Goal: Transaction & Acquisition: Obtain resource

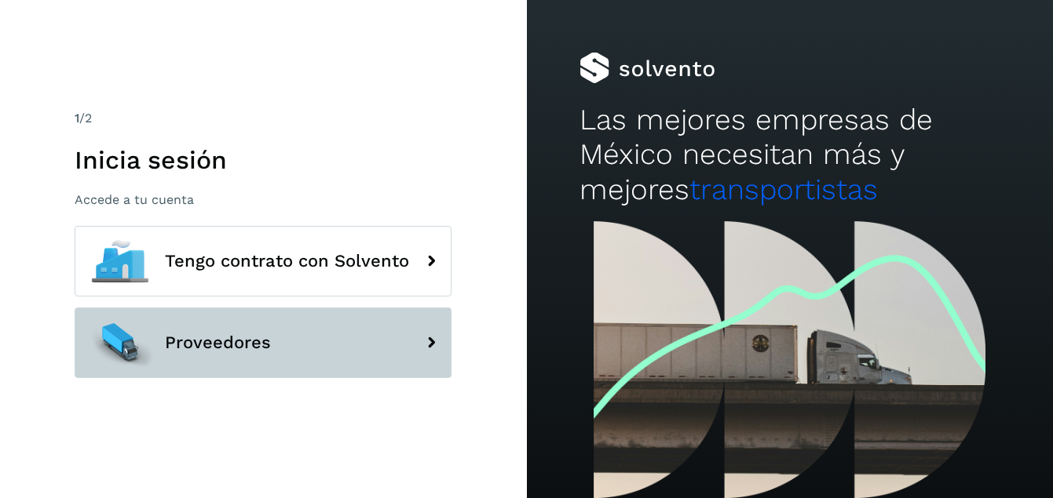
click at [316, 341] on button "Proveedores" at bounding box center [263, 343] width 377 height 71
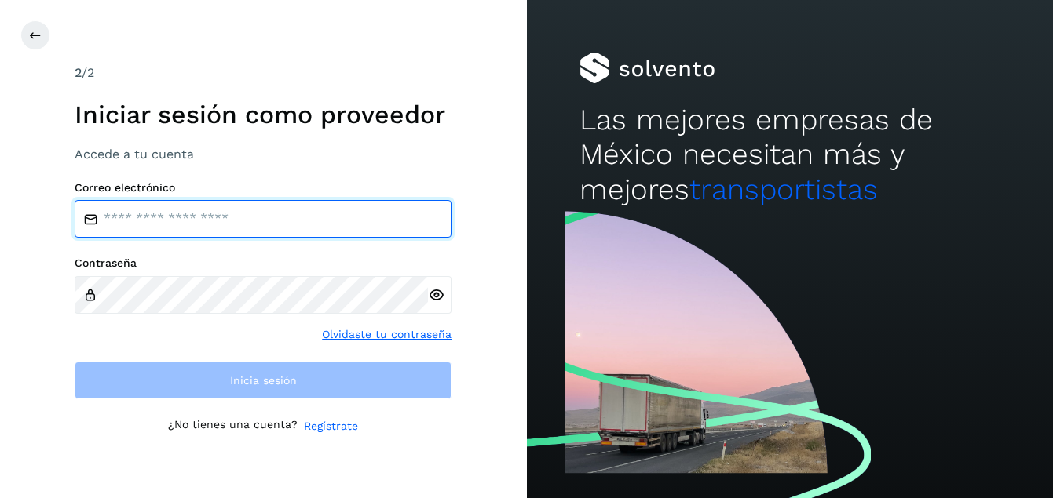
click at [207, 219] on input "email" at bounding box center [263, 219] width 377 height 38
type input "**********"
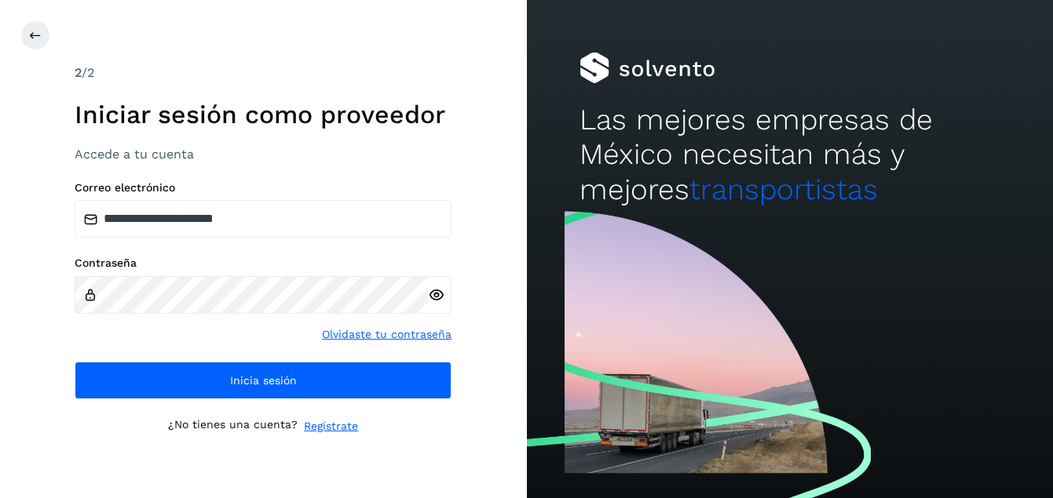
click at [433, 292] on icon at bounding box center [436, 295] width 16 height 16
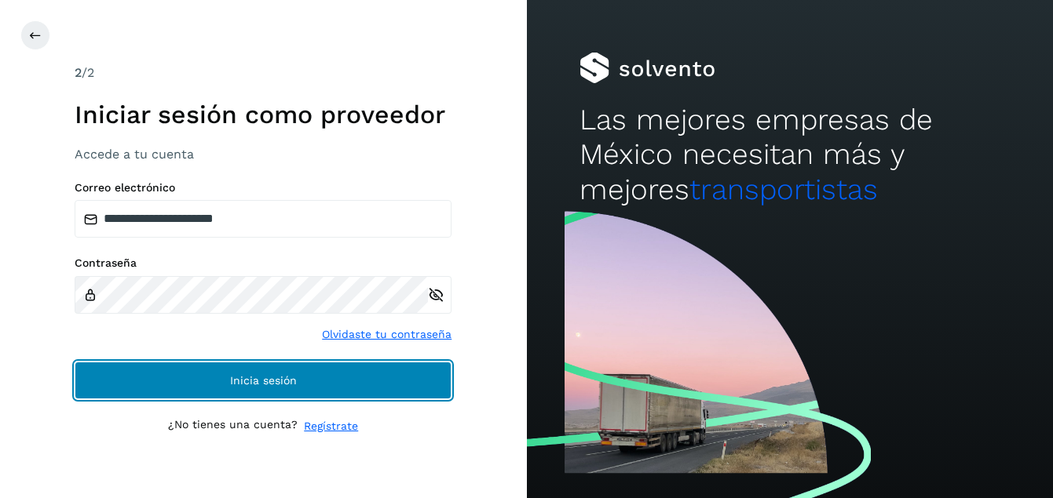
click at [231, 385] on span "Inicia sesión" at bounding box center [263, 380] width 67 height 11
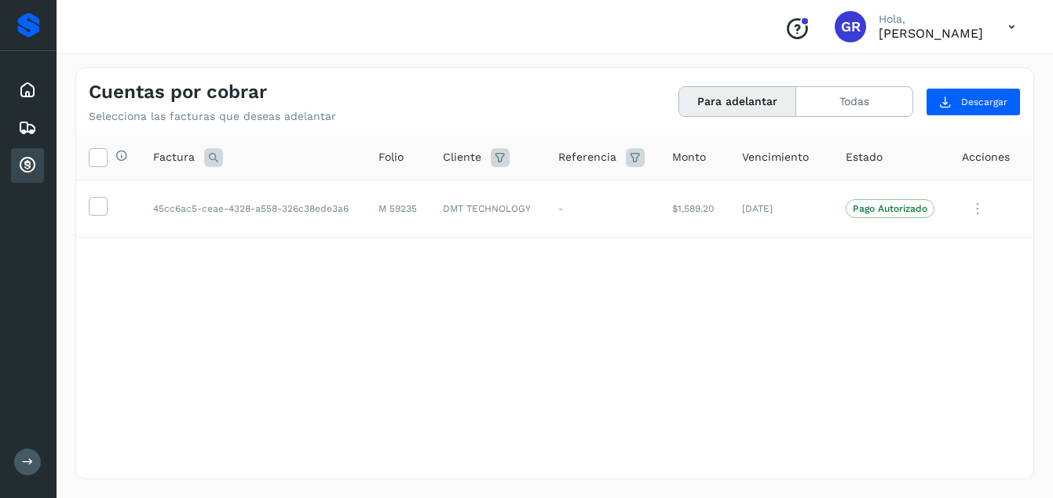
click at [16, 166] on div "Cuentas por cobrar" at bounding box center [27, 165] width 33 height 35
click at [36, 162] on icon at bounding box center [27, 165] width 19 height 19
click at [27, 166] on icon at bounding box center [27, 165] width 19 height 19
click at [24, 124] on icon at bounding box center [27, 128] width 19 height 19
click at [24, 165] on icon at bounding box center [27, 165] width 19 height 19
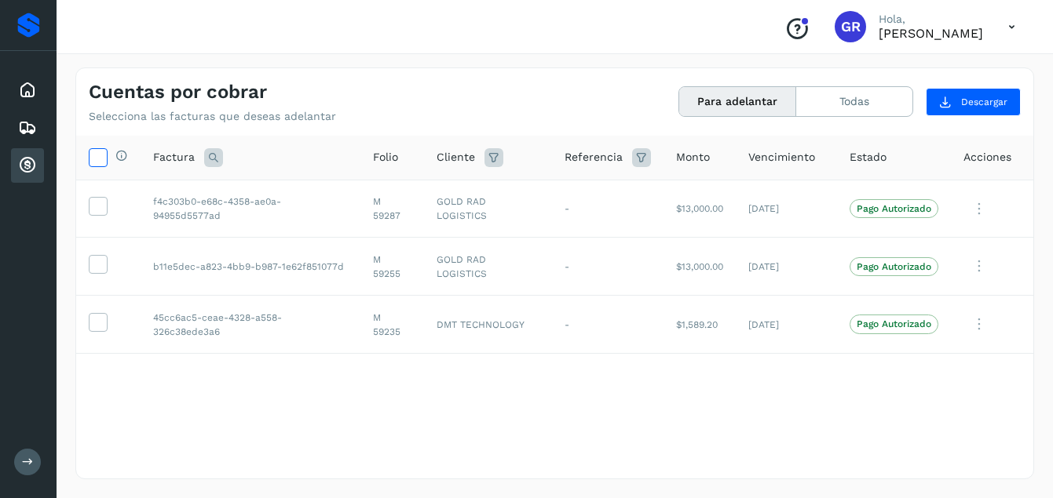
click at [104, 162] on icon at bounding box center [97, 156] width 16 height 16
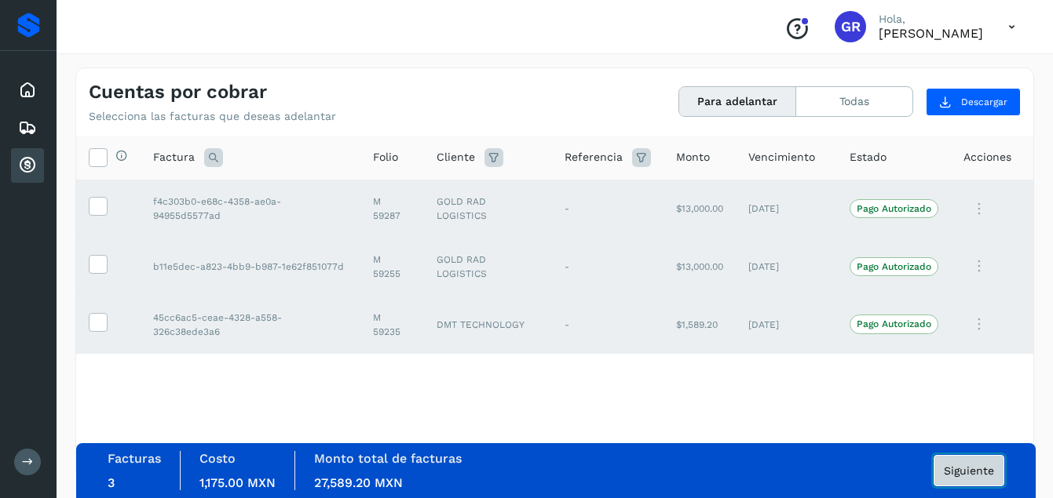
click at [951, 458] on button "Siguiente" at bounding box center [968, 470] width 71 height 31
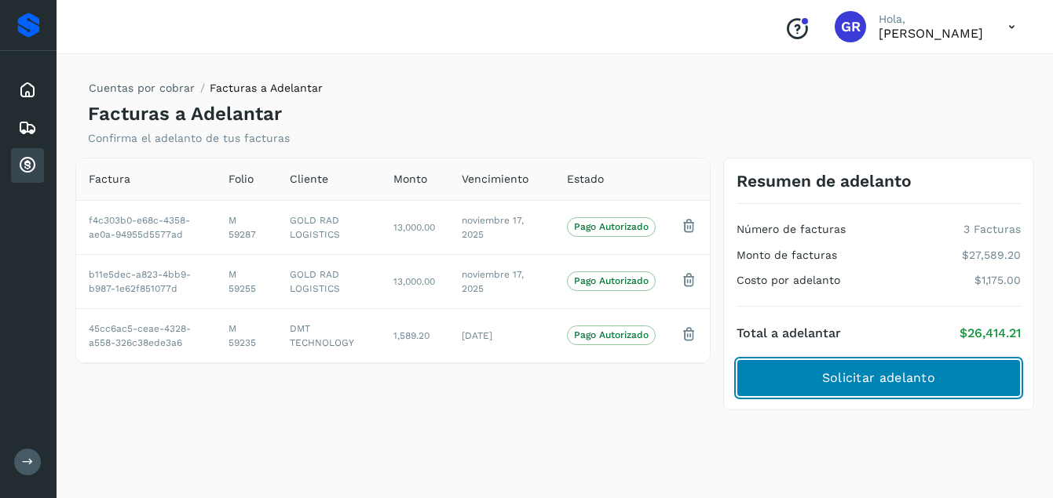
click at [887, 386] on span "Solicitar adelanto" at bounding box center [878, 378] width 113 height 17
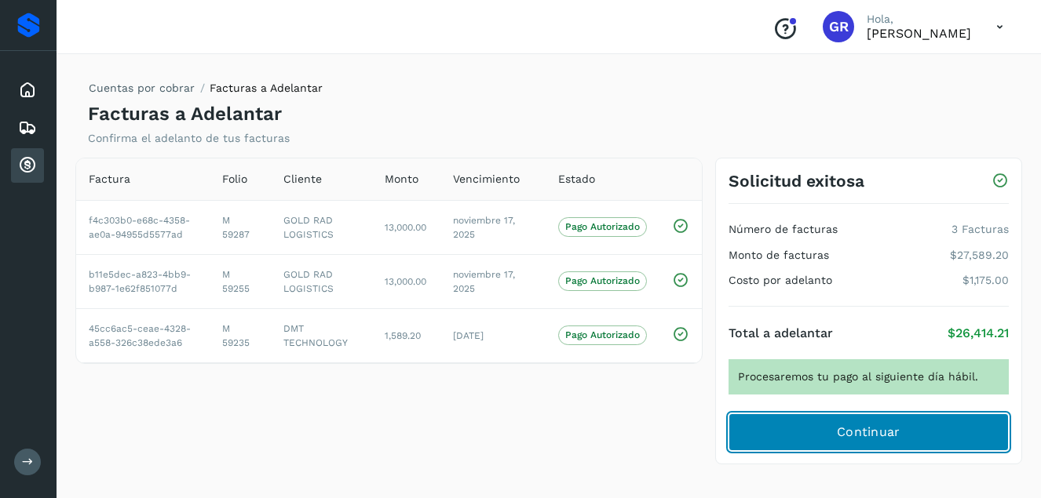
click at [878, 423] on button "Continuar" at bounding box center [868, 433] width 280 height 38
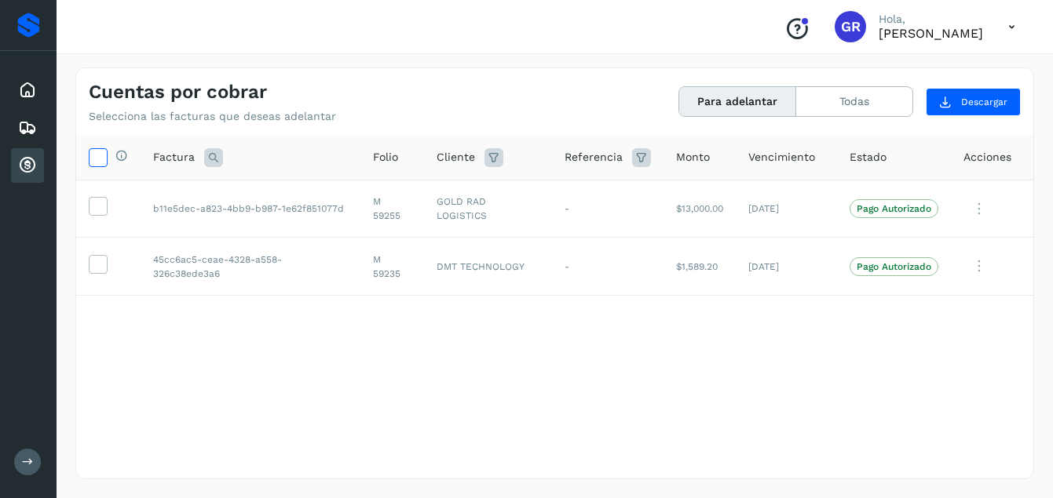
click at [100, 166] on span at bounding box center [97, 160] width 16 height 13
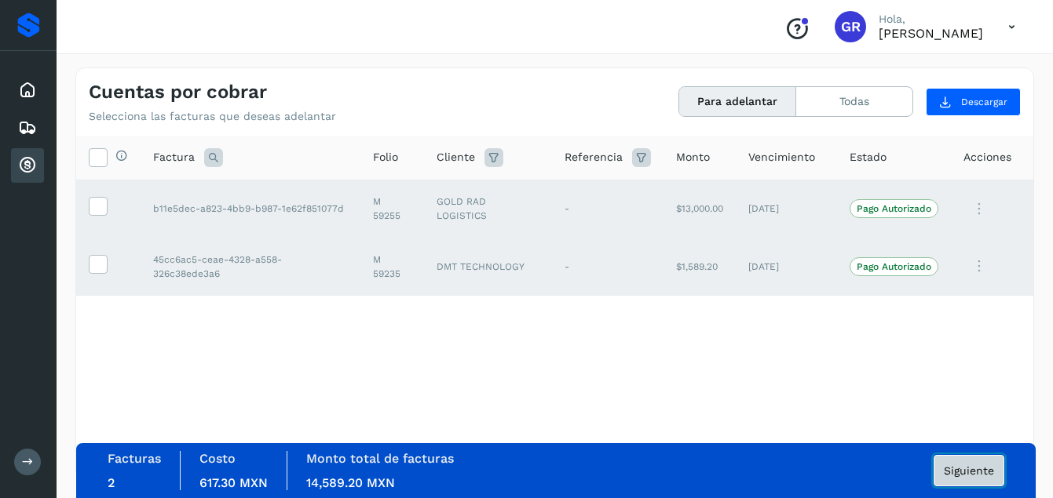
click at [978, 469] on span "Siguiente" at bounding box center [968, 470] width 50 height 11
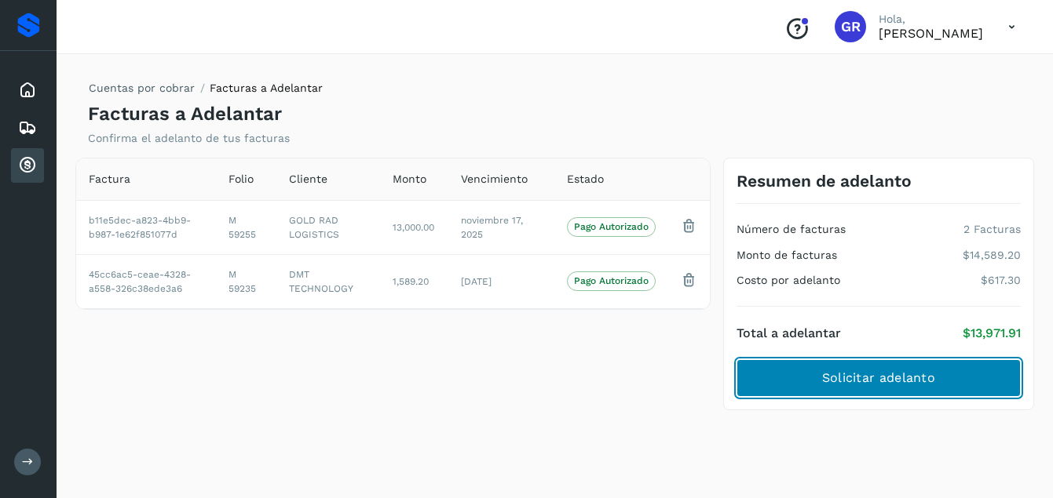
click at [927, 385] on span "Solicitar adelanto" at bounding box center [878, 378] width 113 height 17
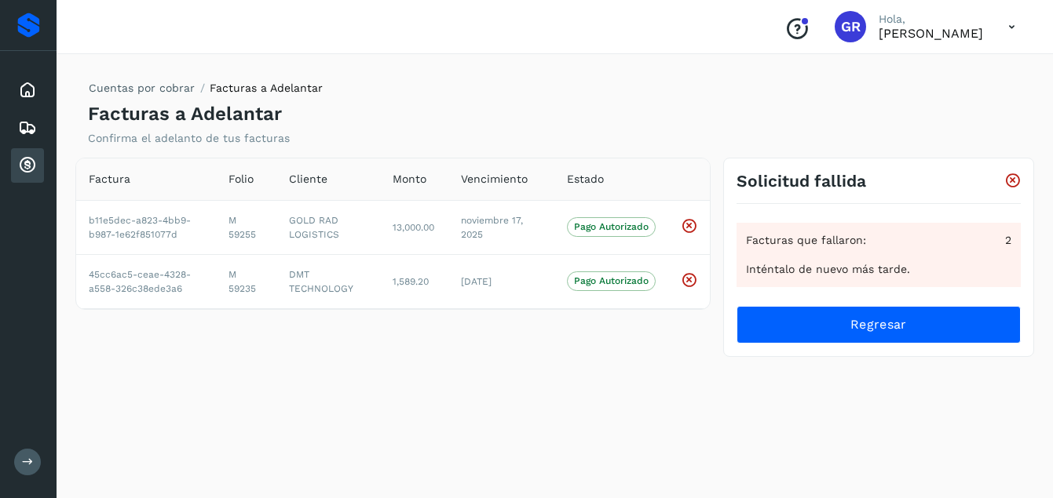
click at [509, 418] on div "Cuentas por cobrar Facturas a Adelantar Facturas a Adelantar Confirma el adelan…" at bounding box center [554, 274] width 958 height 412
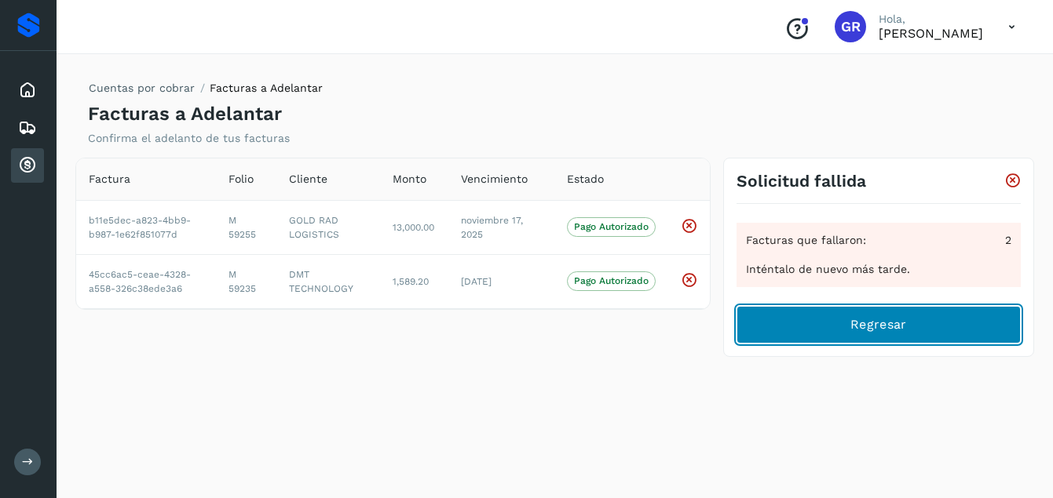
click at [822, 323] on button "Regresar" at bounding box center [878, 325] width 284 height 38
